Goal: Transaction & Acquisition: Purchase product/service

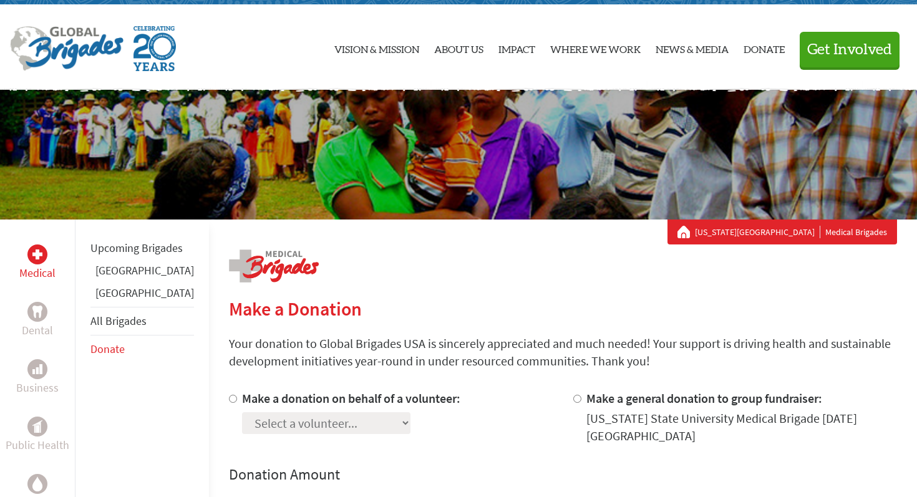
scroll to position [9, 0]
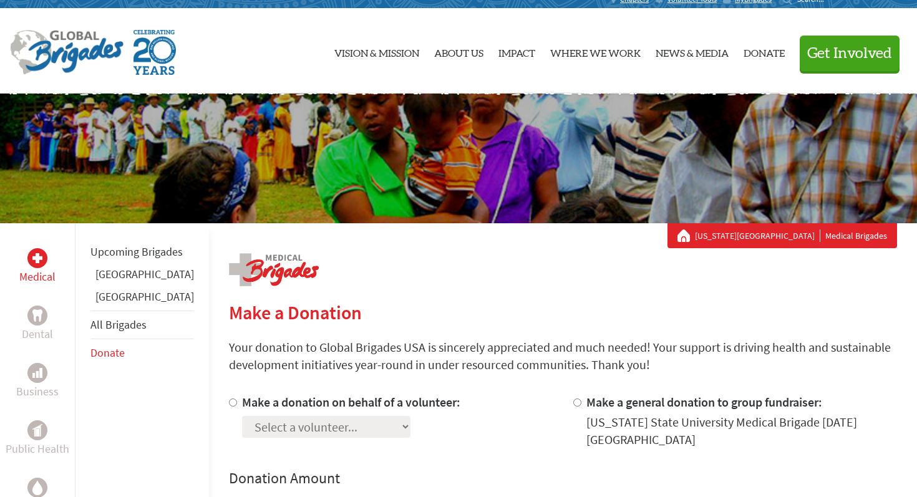
click at [225, 59] on div at bounding box center [168, 52] width 317 height 45
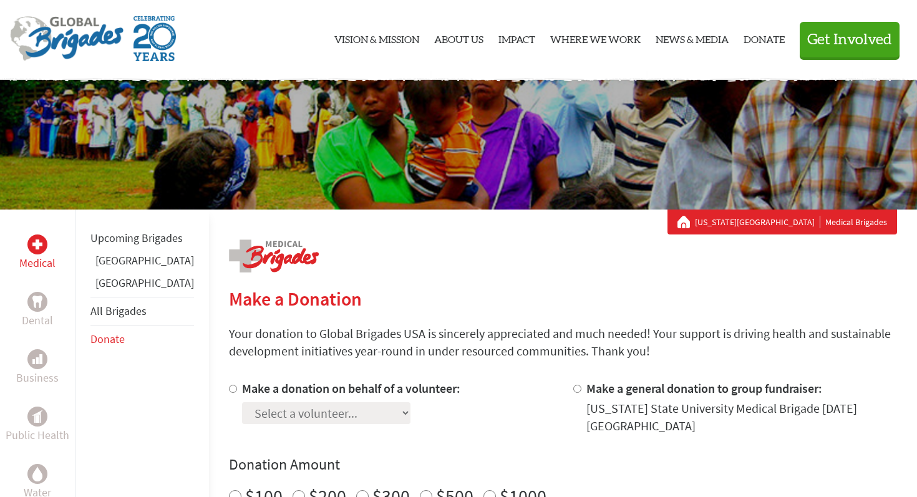
click at [387, 293] on h2 "Make a Donation" at bounding box center [563, 299] width 668 height 22
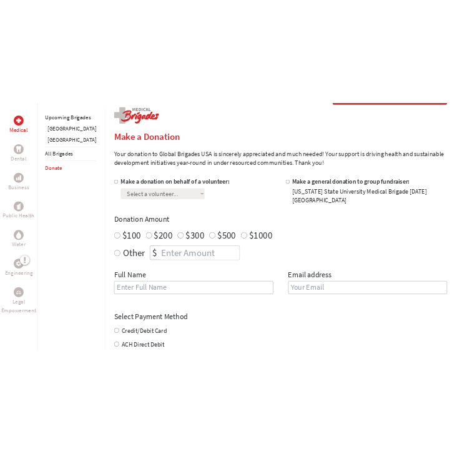
scroll to position [257, 0]
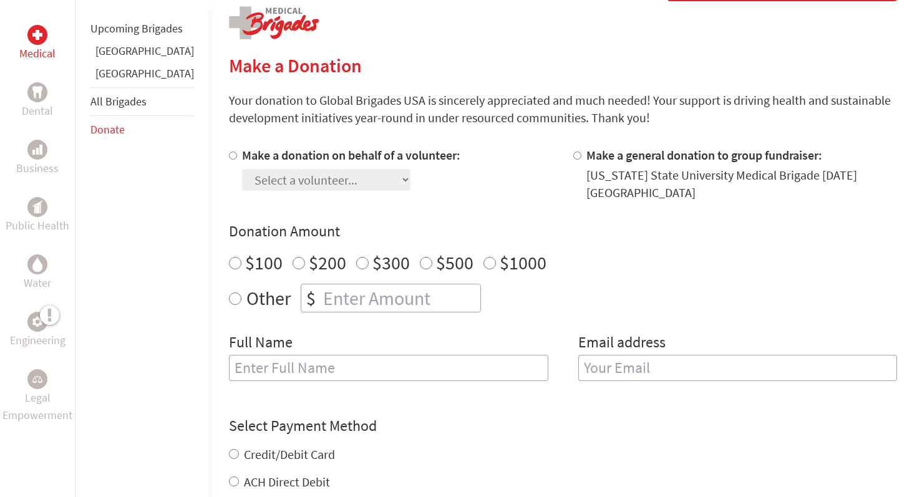
click at [599, 157] on label "Make a general donation to group fundraiser:" at bounding box center [705, 155] width 236 height 16
click at [582, 157] on input "Make a general donation to group fundraiser:" at bounding box center [578, 156] width 8 height 8
radio input "true"
click at [310, 158] on label "Make a donation on behalf of a volunteer:" at bounding box center [351, 155] width 218 height 16
click at [237, 158] on input "Make a donation on behalf of a volunteer:" at bounding box center [233, 156] width 8 height 8
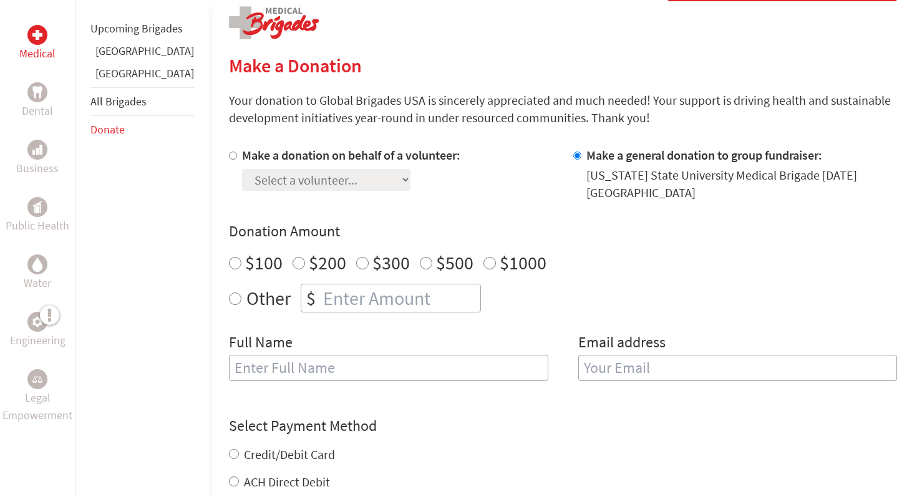
radio input "true"
click at [306, 170] on select "Select a volunteer... Abygael Crimm Adrian DeLeon Adysen Baker Alison LaTorre A…" at bounding box center [326, 180] width 169 height 22
select select "93721BCC-91BF-11F0-9E6E-42010A400005"
click at [242, 169] on select "Select a volunteer... Abygael Crimm Adrian DeLeon Adysen Baker Alison LaTorre A…" at bounding box center [326, 180] width 169 height 22
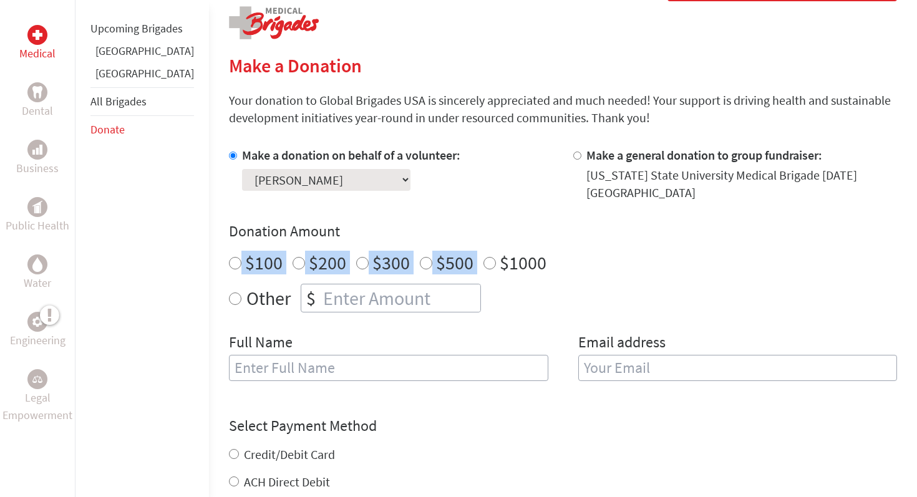
click at [550, 223] on h4 "Donation Amount" at bounding box center [563, 232] width 668 height 20
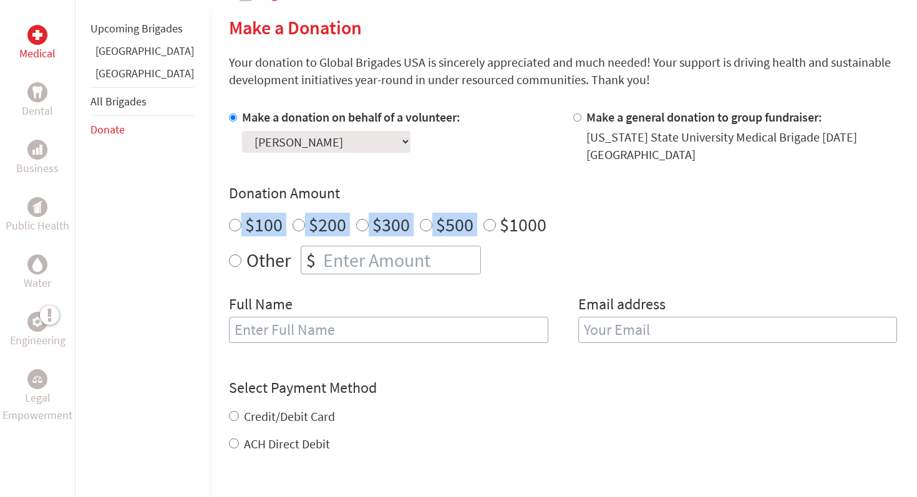
scroll to position [0, 0]
